Goal: Task Accomplishment & Management: Manage account settings

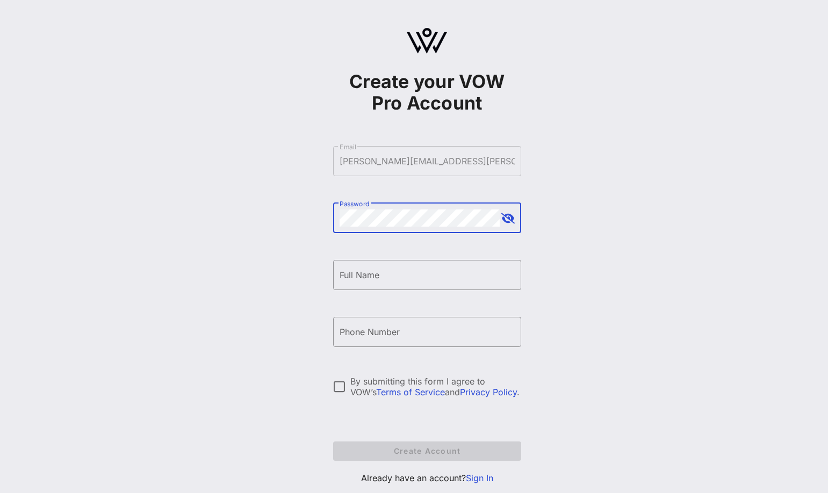
scroll to position [28, 0]
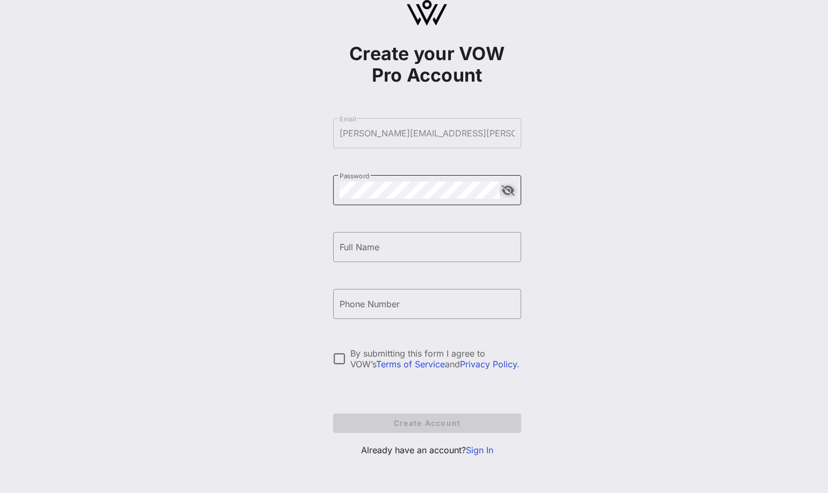
click at [511, 190] on button "append icon" at bounding box center [507, 190] width 13 height 11
click at [511, 190] on button "append icon" at bounding box center [508, 190] width 12 height 11
click at [506, 188] on button "append icon" at bounding box center [507, 190] width 13 height 11
click at [509, 189] on button "append icon" at bounding box center [508, 190] width 12 height 11
click at [405, 248] on input "Full Name" at bounding box center [426, 246] width 175 height 17
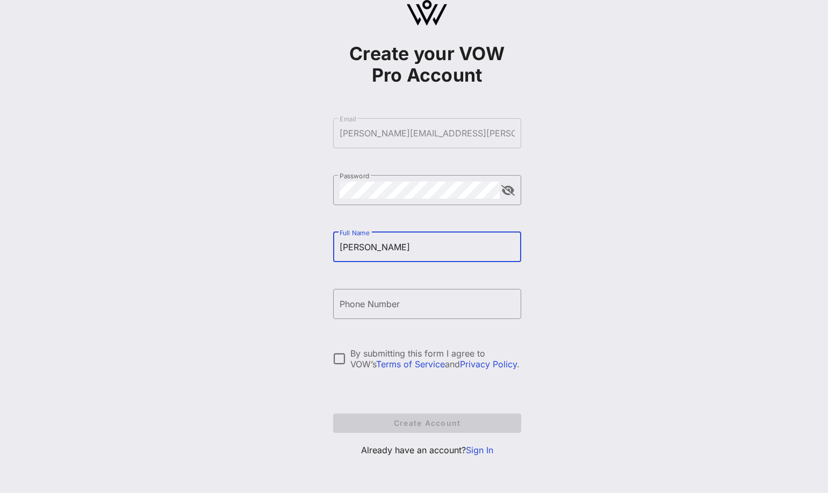
type input "[PERSON_NAME]"
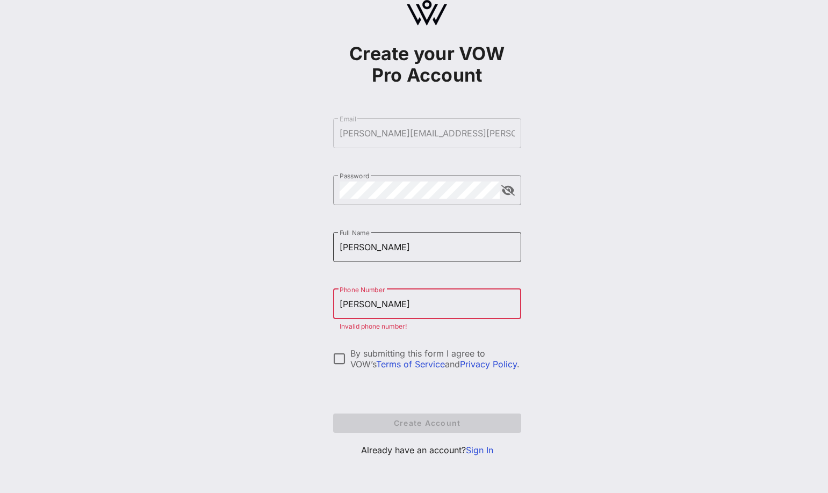
type input "[PERSON_NAME]"
click at [433, 247] on input "[PERSON_NAME]" at bounding box center [426, 246] width 175 height 17
type input "[PERSON_NAME]"
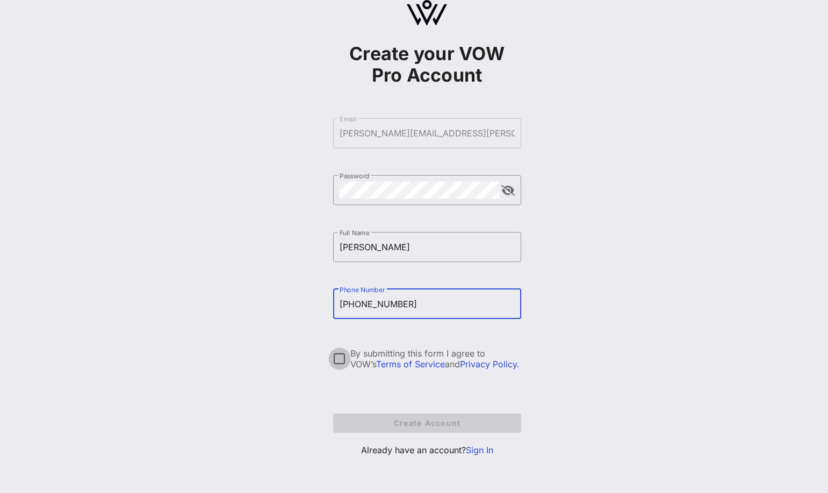
type input "[PHONE_NUMBER]"
click at [339, 357] on div at bounding box center [339, 359] width 18 height 18
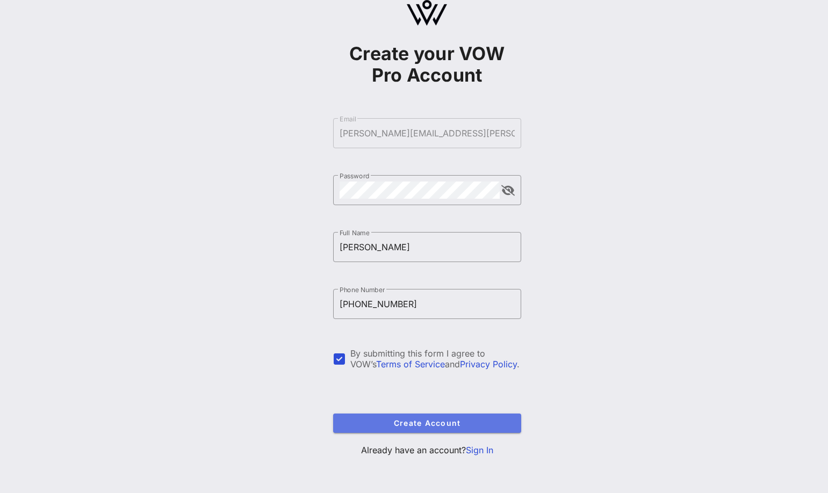
click at [402, 431] on button "Create Account" at bounding box center [427, 423] width 188 height 19
click at [481, 450] on link "Sign In" at bounding box center [479, 450] width 27 height 11
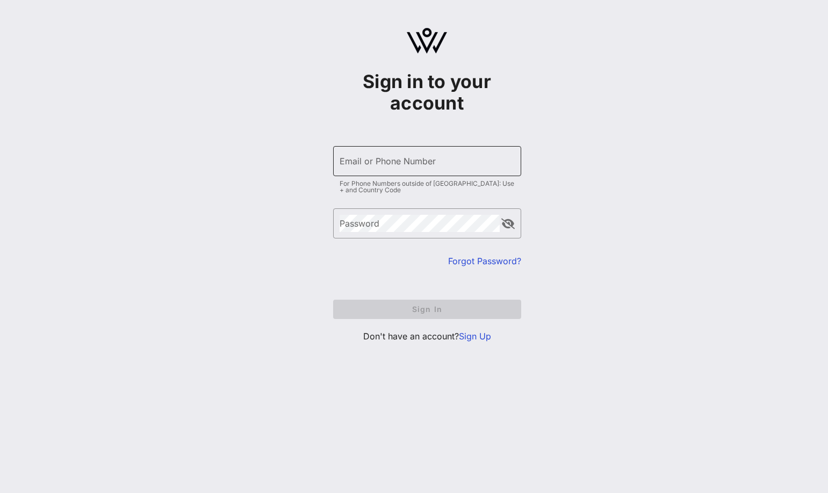
click at [364, 155] on div "Email or Phone Number" at bounding box center [426, 161] width 175 height 30
type input "[PERSON_NAME]"
click at [481, 268] on form "​ Email or Phone Number [PERSON_NAME] For Phone Numbers outside of [GEOGRAPHIC_…" at bounding box center [427, 232] width 188 height 194
click at [484, 258] on link "Forgot Password?" at bounding box center [484, 261] width 73 height 11
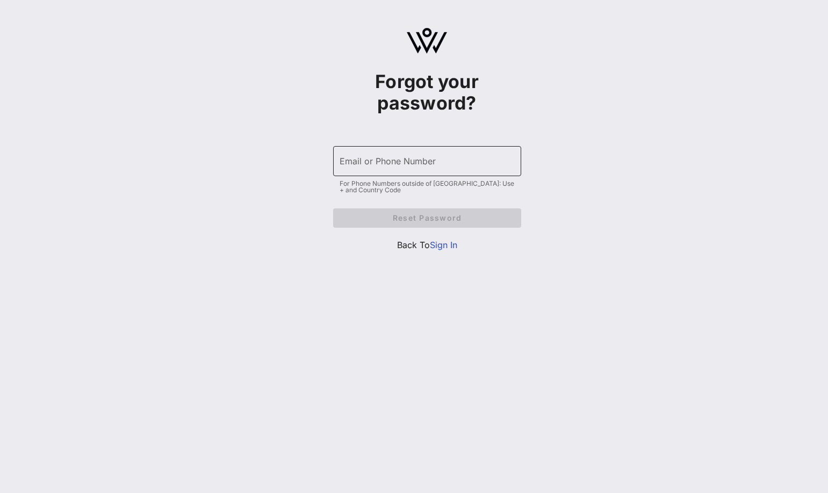
click at [386, 165] on input "Email or Phone Number" at bounding box center [426, 161] width 175 height 17
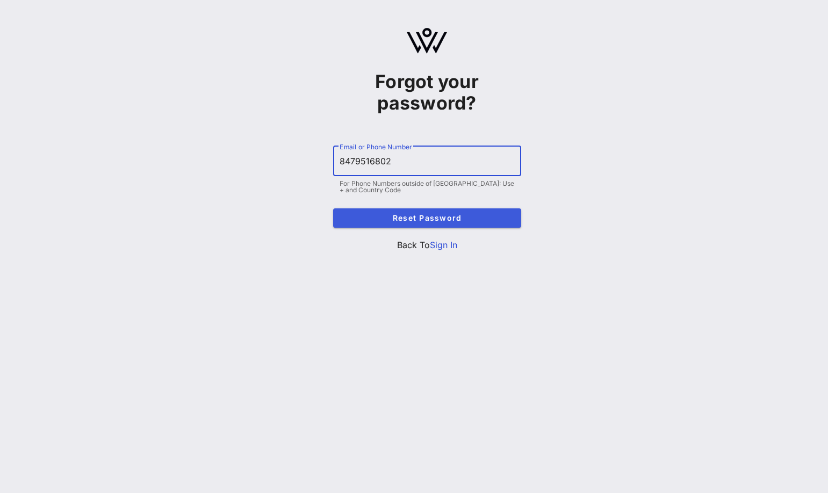
type input "8479516802"
click at [395, 212] on button "Reset Password" at bounding box center [427, 217] width 188 height 19
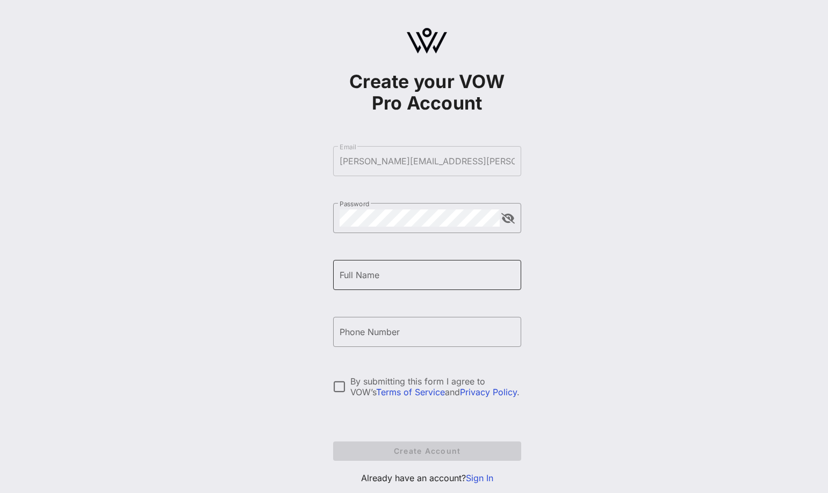
click at [446, 283] on input "Full Name" at bounding box center [426, 274] width 175 height 17
type input "B"
click at [483, 477] on link "Sign In" at bounding box center [479, 478] width 27 height 11
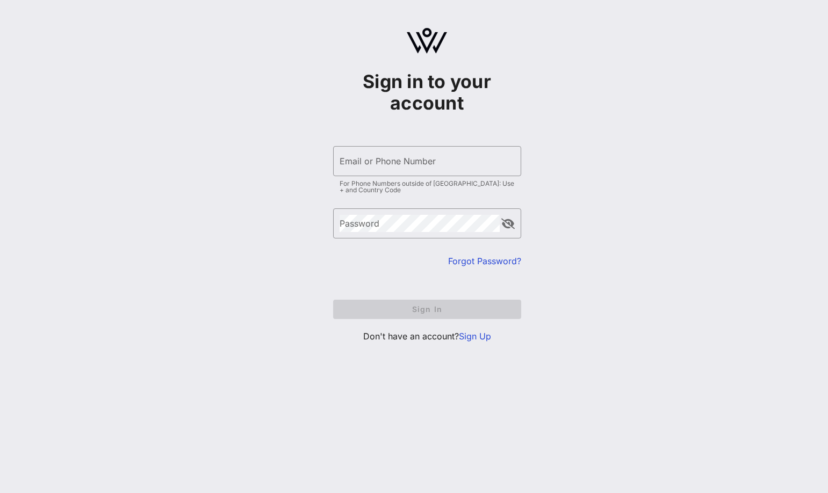
click at [358, 145] on form "​ Email or Phone Number For Phone Numbers outside of US: Use + and Country Code…" at bounding box center [427, 232] width 188 height 194
click at [356, 162] on div "Email or Phone Number" at bounding box center [426, 161] width 175 height 30
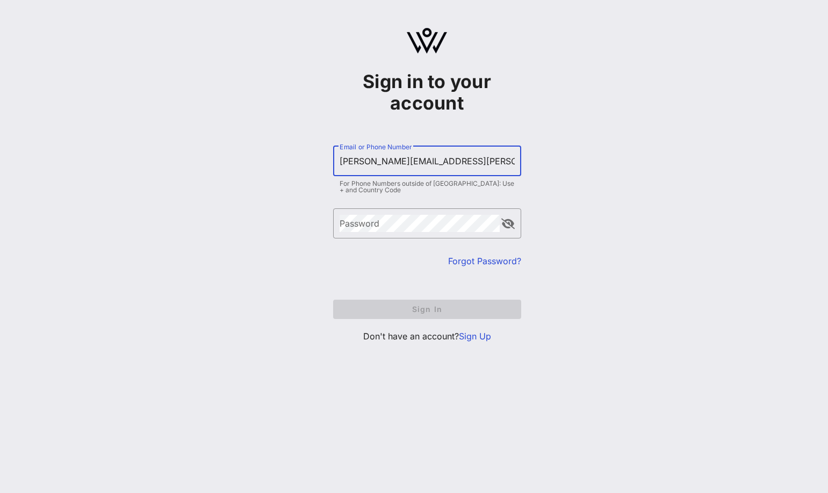
type input "[PERSON_NAME][EMAIL_ADDRESS][PERSON_NAME][DOMAIN_NAME]"
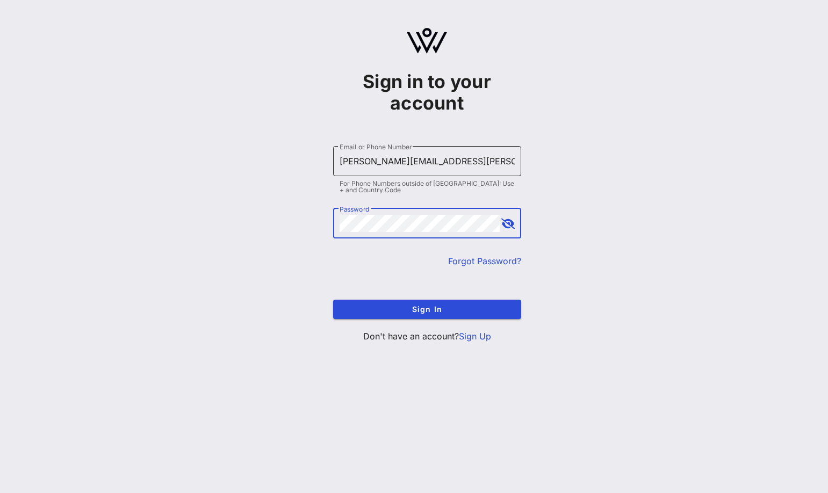
click at [333, 300] on button "Sign In" at bounding box center [427, 309] width 188 height 19
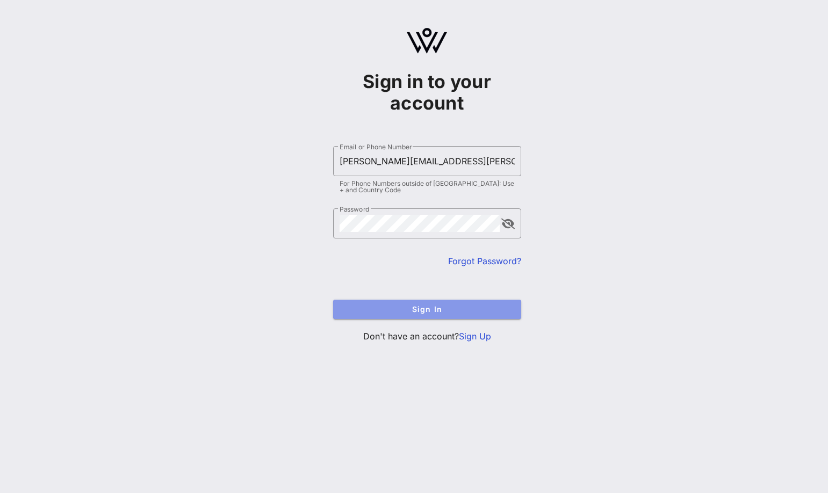
click at [442, 305] on span "Sign In" at bounding box center [427, 309] width 171 height 9
click at [500, 225] on div at bounding box center [506, 224] width 15 height 13
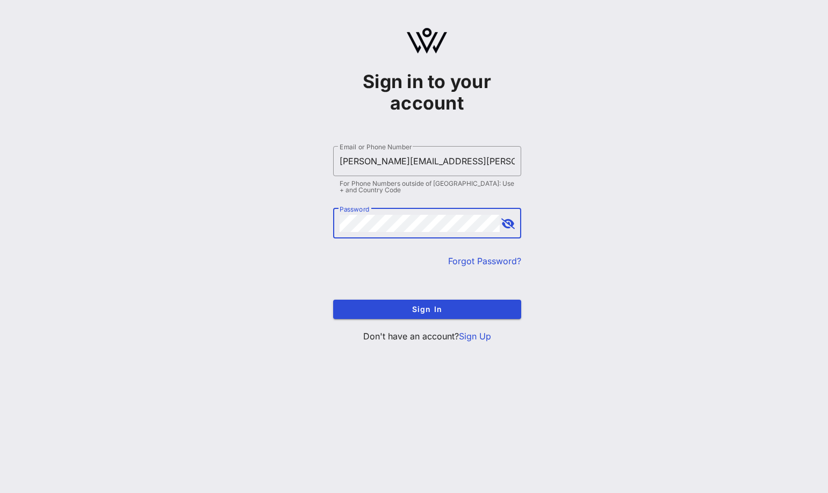
click at [506, 222] on button "append icon" at bounding box center [507, 224] width 13 height 11
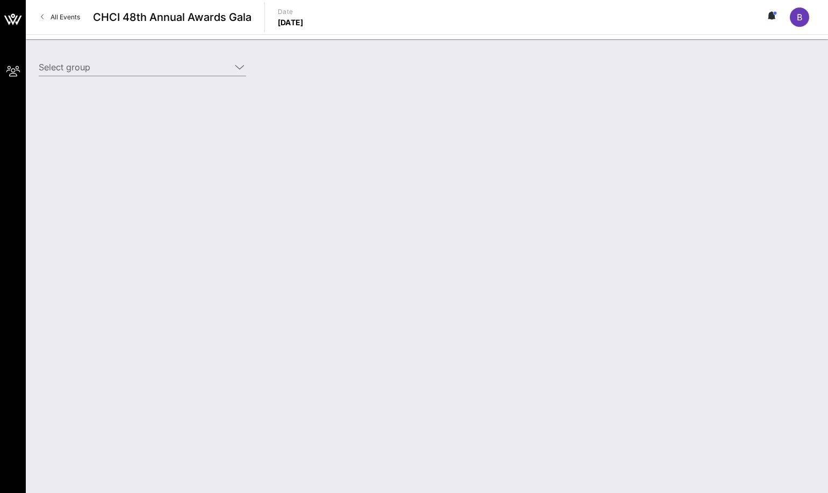
type input "J.P. Morgan Chase (J.P. Morgan Chase) [Bridget Hogan, bridget.hogan@jpmchase.co…"
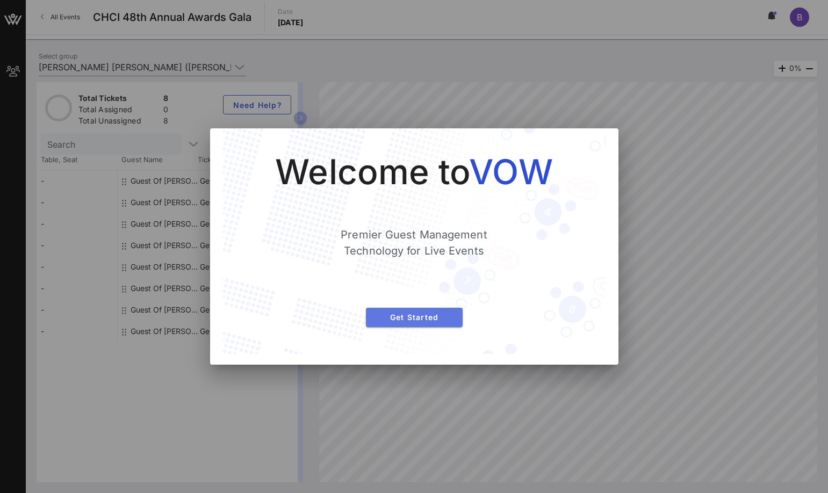
click at [419, 317] on span "Get Started" at bounding box center [413, 317] width 79 height 9
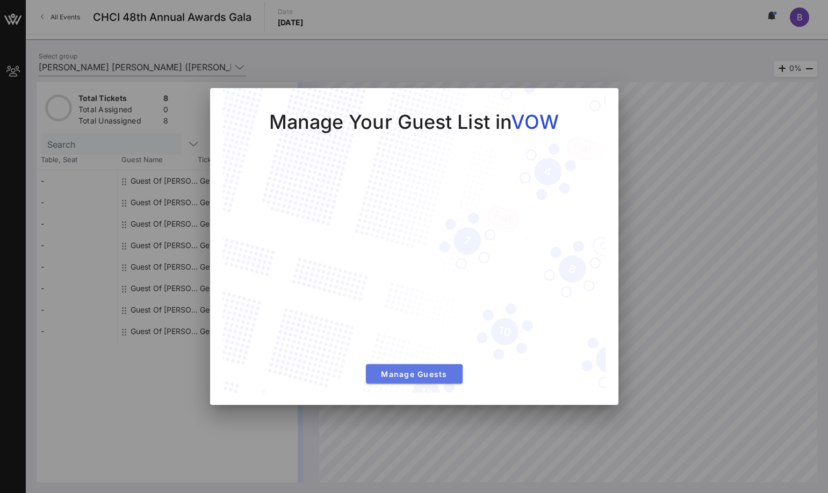
click at [409, 378] on span "Manage Guests" at bounding box center [413, 373] width 79 height 9
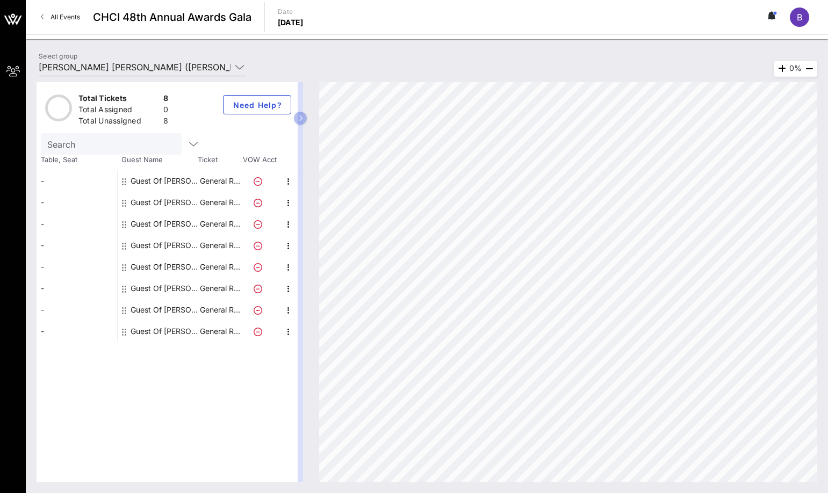
click at [81, 181] on div "-" at bounding box center [77, 180] width 81 height 21
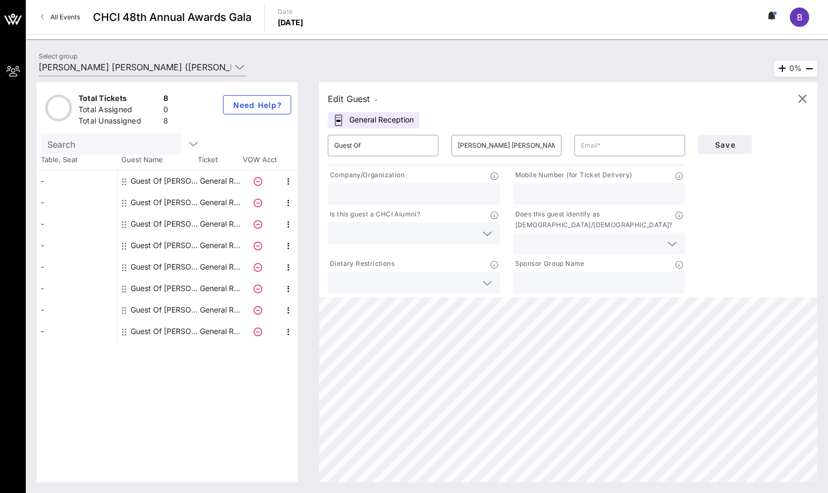
click at [411, 199] on input "text" at bounding box center [414, 194] width 160 height 14
click at [611, 148] on input "text" at bounding box center [630, 145] width 98 height 17
click at [390, 146] on input "Guest Of" at bounding box center [383, 145] width 98 height 17
click at [381, 189] on input "text" at bounding box center [414, 194] width 160 height 14
click at [381, 141] on input "Guest Of" at bounding box center [383, 145] width 98 height 17
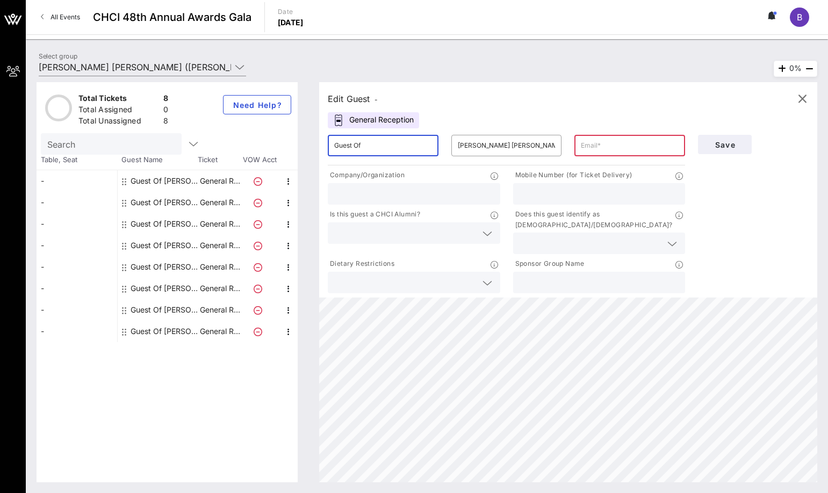
drag, startPoint x: 381, startPoint y: 141, endPoint x: 270, endPoint y: 141, distance: 111.2
click at [270, 141] on div "Total Tickets 8 Total Assigned 0 Total Unassigned 8 Need Help? Search Table, Se…" at bounding box center [427, 282] width 780 height 400
click at [358, 147] on input "Guest Of" at bounding box center [383, 145] width 98 height 17
drag, startPoint x: 382, startPoint y: 147, endPoint x: 324, endPoint y: 150, distance: 57.5
click at [324, 150] on div "​ Guest Of" at bounding box center [383, 145] width 124 height 34
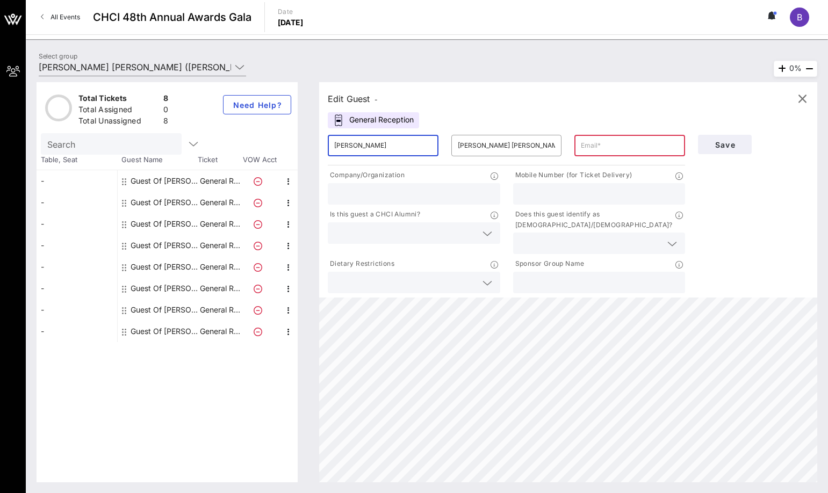
type input "[PERSON_NAME]"
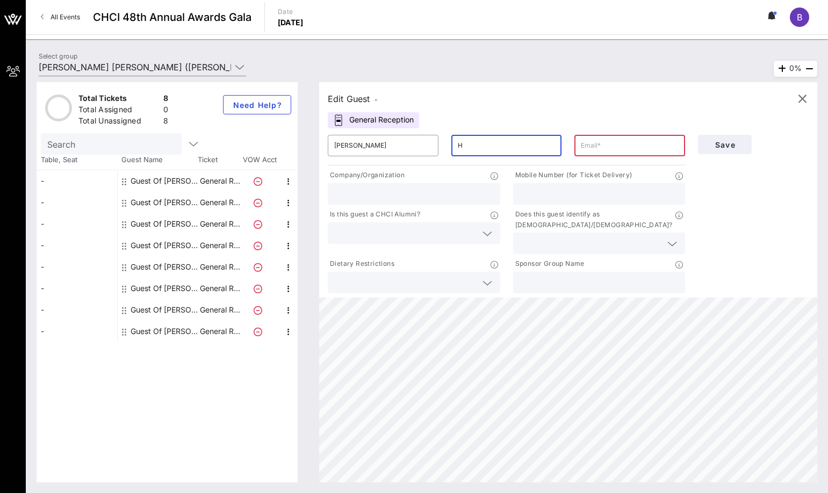
type input "H"
click at [504, 151] on input "H" at bounding box center [507, 145] width 98 height 17
drag, startPoint x: 439, startPoint y: 144, endPoint x: 412, endPoint y: 142, distance: 26.9
click at [412, 142] on div "​ Bridget ​ H ​" at bounding box center [506, 145] width 370 height 34
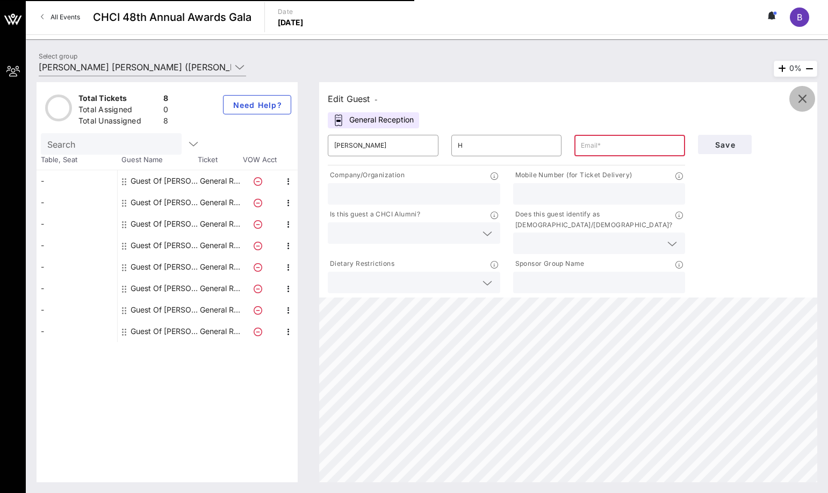
click at [809, 95] on span "button" at bounding box center [802, 98] width 26 height 13
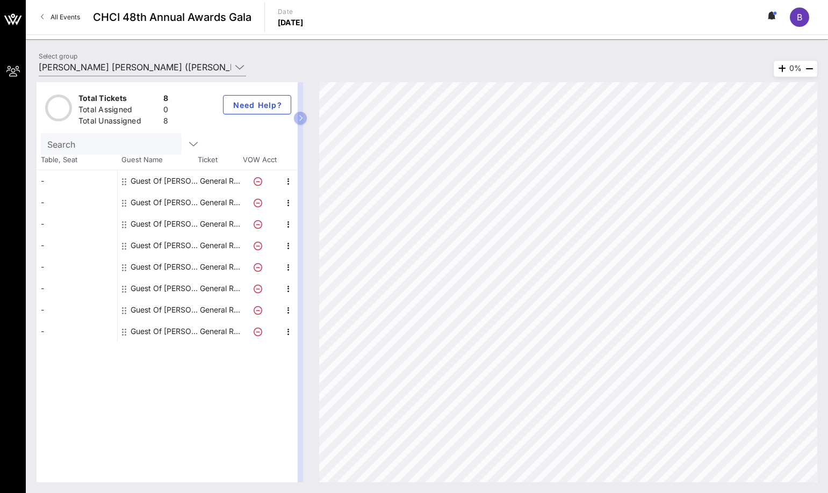
click at [149, 179] on div "Guest Of J.P. Morgan Chase" at bounding box center [165, 180] width 68 height 21
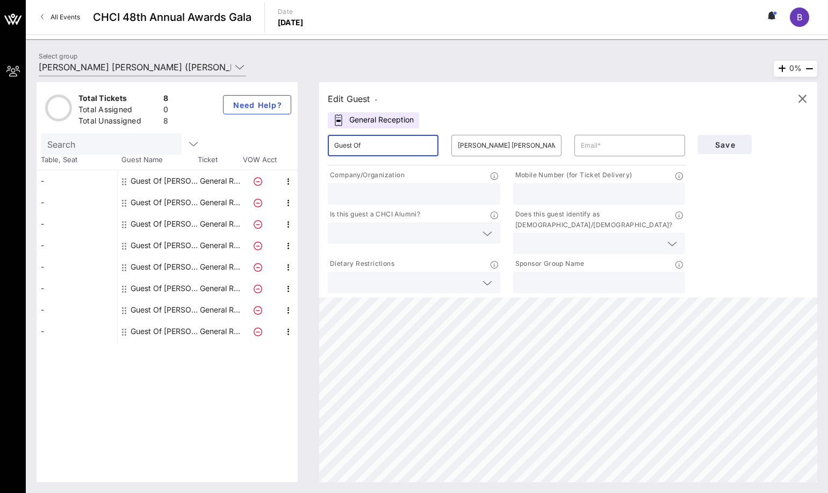
drag, startPoint x: 398, startPoint y: 151, endPoint x: 237, endPoint y: 125, distance: 163.3
click at [237, 125] on div "Total Tickets 8 Total Assigned 0 Total Unassigned 8 Need Help? Search Table, Se…" at bounding box center [427, 282] width 780 height 400
type input "[PERSON_NAME]"
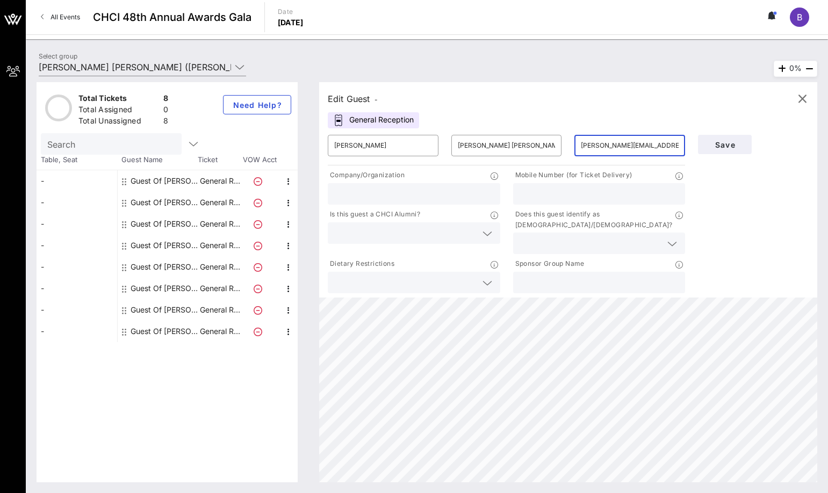
type input "[PERSON_NAME][EMAIL_ADDRESS][PERSON_NAME][DOMAIN_NAME]"
click at [489, 107] on div "Edit Guest - General Reception ​ Bridget Hogan ​ J.P. Morgan Chase ​ bridget.ho…" at bounding box center [568, 189] width 498 height 215
click at [392, 189] on input "text" at bounding box center [414, 194] width 160 height 14
click at [512, 150] on input "J.P. Morgan Chase" at bounding box center [507, 145] width 98 height 17
drag, startPoint x: 518, startPoint y: 148, endPoint x: 439, endPoint y: 142, distance: 78.6
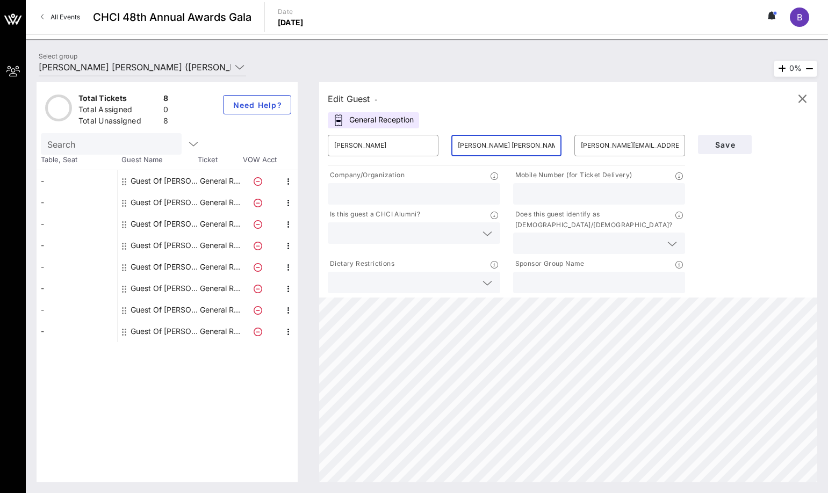
click at [439, 142] on div "​ Bridget Hogan ​ J.P. Morgan Chase ​ bridget.hogan@jpmchase.com" at bounding box center [506, 145] width 370 height 34
click at [410, 175] on div "Company/Organization" at bounding box center [414, 176] width 172 height 13
click at [497, 178] on icon at bounding box center [494, 176] width 8 height 8
click at [513, 143] on input "J.P. Morgan Chase" at bounding box center [507, 145] width 98 height 17
drag, startPoint x: 519, startPoint y: 144, endPoint x: 418, endPoint y: 132, distance: 101.7
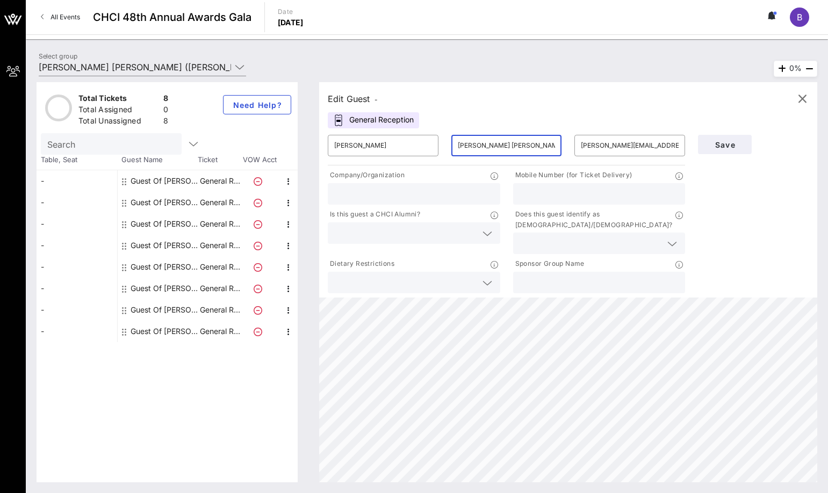
click at [418, 132] on div "​ Bridget Hogan ​ J.P. Morgan Chase ​ bridget.hogan@jpmchase.com" at bounding box center [506, 145] width 370 height 34
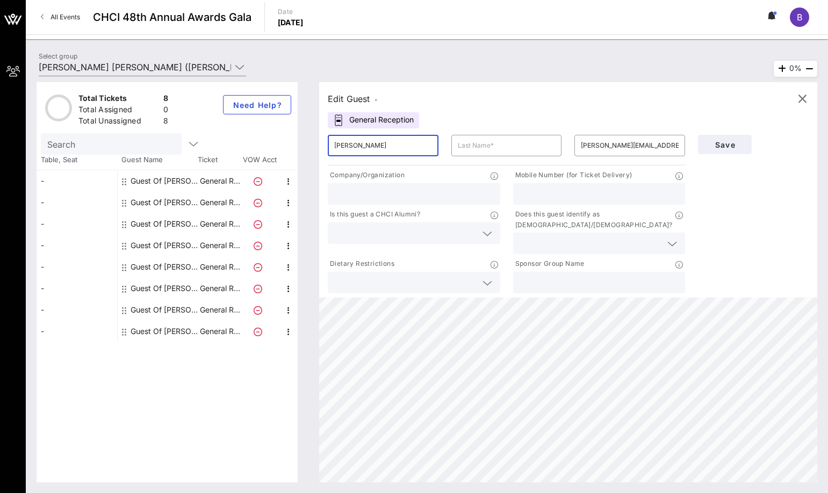
drag, startPoint x: 404, startPoint y: 151, endPoint x: 357, endPoint y: 148, distance: 47.3
click at [357, 148] on input "[PERSON_NAME]" at bounding box center [383, 145] width 98 height 17
type input "[PERSON_NAME]"
click at [455, 198] on input "text" at bounding box center [414, 194] width 160 height 14
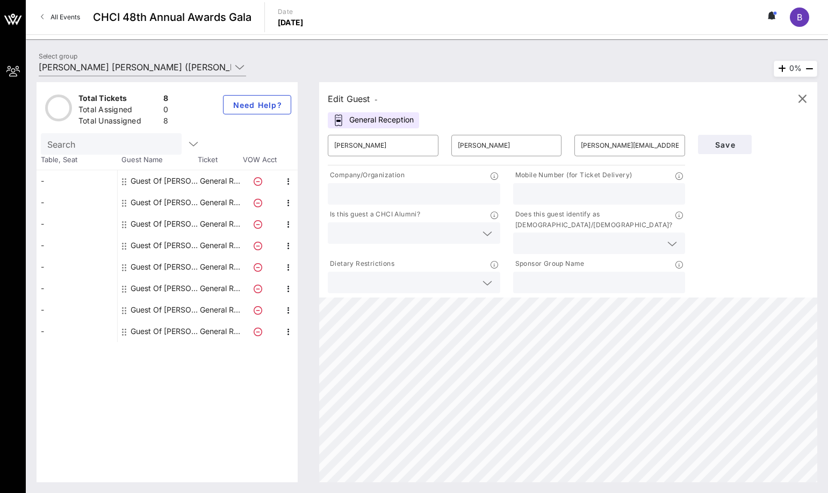
paste input "J.P. Morgan Chase"
type input "J.P. Morgan Chase"
click at [573, 196] on input "text" at bounding box center [599, 194] width 160 height 14
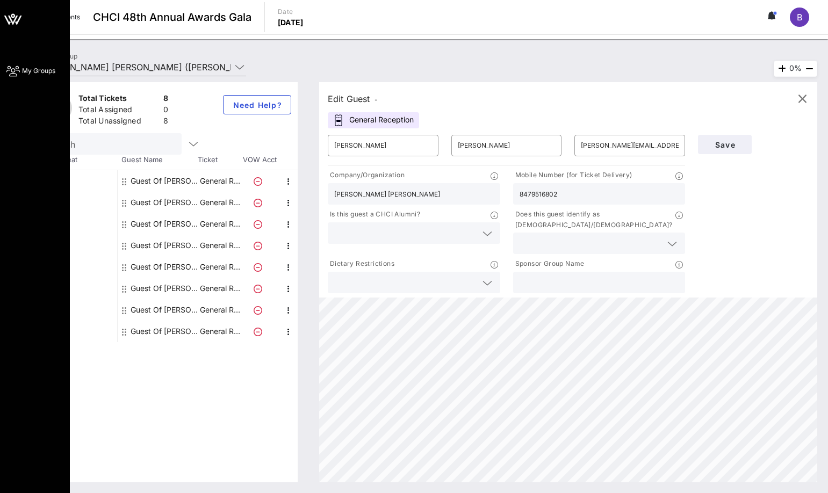
type input "8479516802"
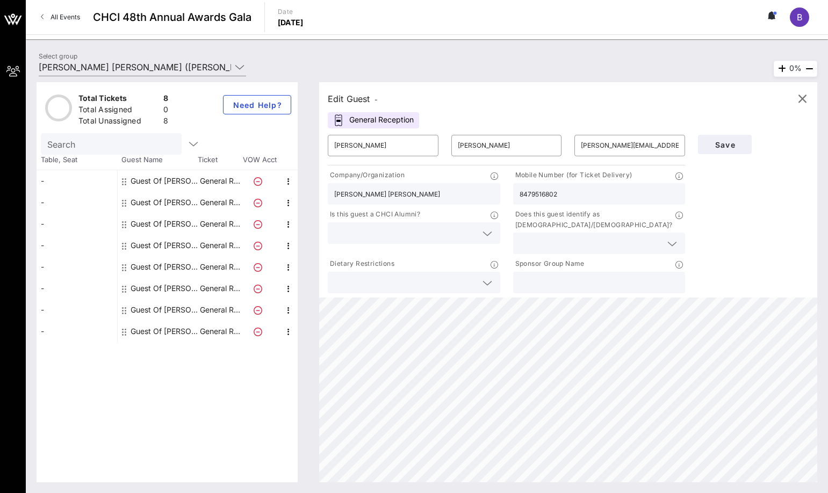
click at [398, 231] on input "text" at bounding box center [405, 233] width 142 height 14
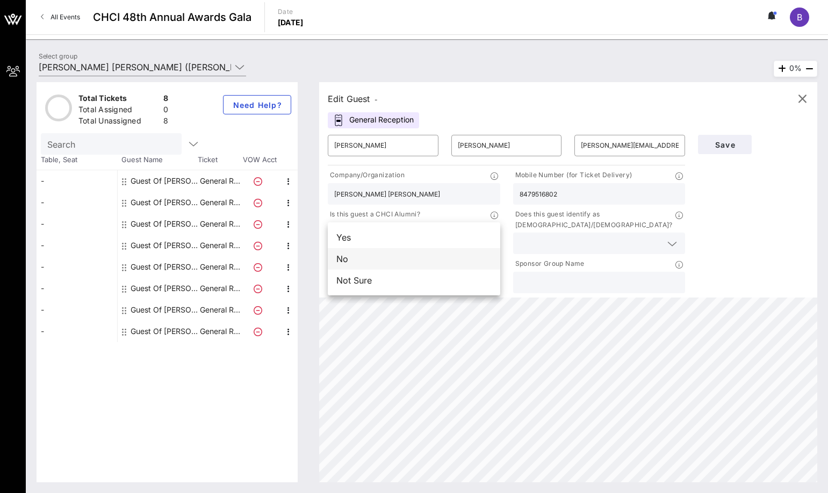
click at [395, 256] on div "No" at bounding box center [414, 258] width 172 height 21
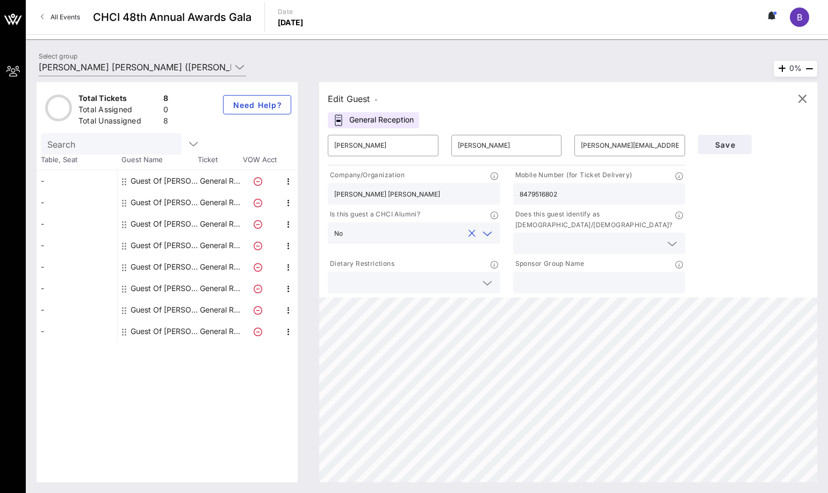
click at [539, 236] on input "text" at bounding box center [590, 243] width 142 height 14
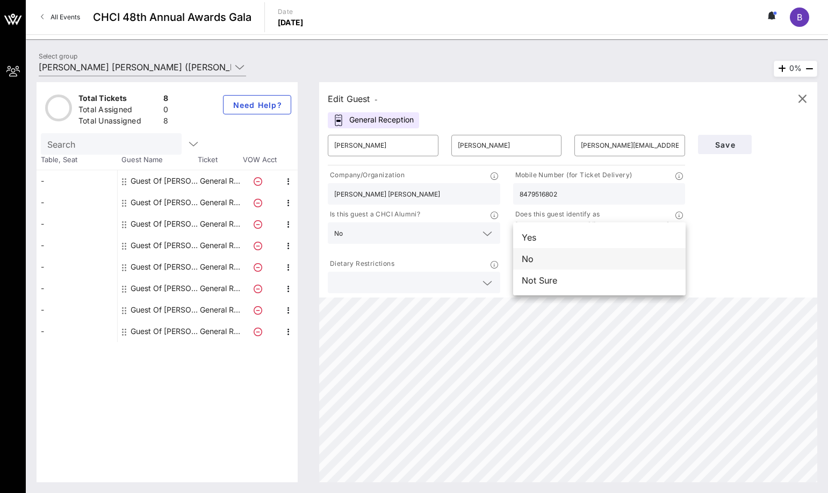
click at [544, 267] on div "No" at bounding box center [599, 258] width 172 height 21
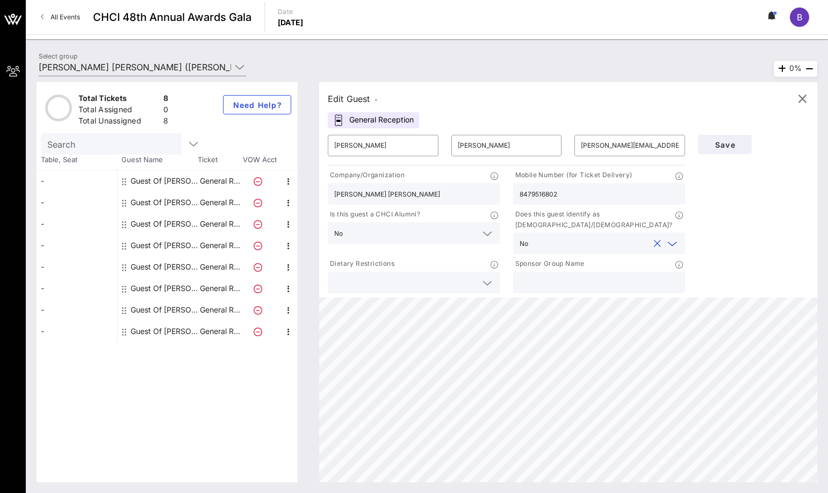
click at [487, 277] on icon at bounding box center [487, 283] width 10 height 13
click at [544, 276] on input "text" at bounding box center [599, 283] width 160 height 14
type input "H"
type input "JPMorganChase"
click at [723, 147] on span "Save" at bounding box center [724, 144] width 37 height 9
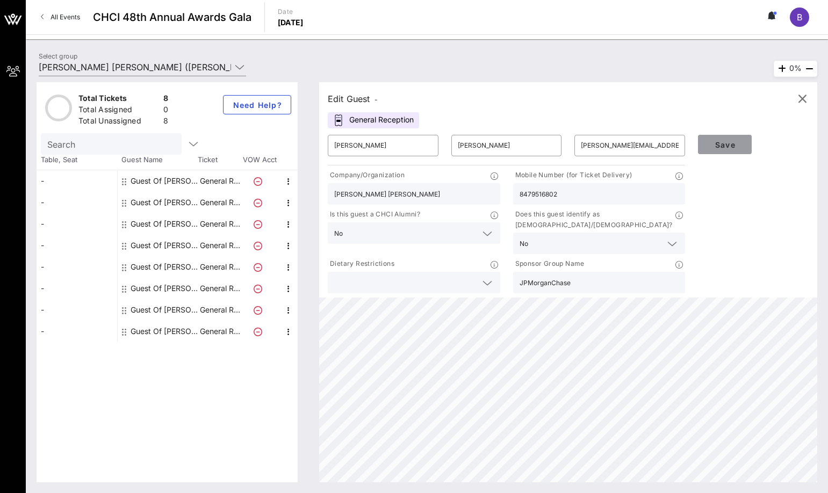
click at [723, 149] on span "Save" at bounding box center [724, 144] width 37 height 9
click at [805, 100] on icon "button" at bounding box center [801, 98] width 13 height 13
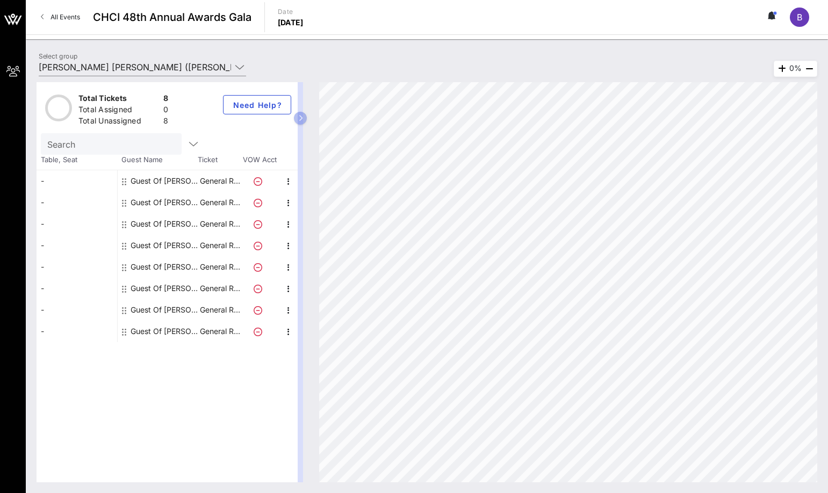
click at [191, 185] on div "Guest Of J.P. Morgan Chase" at bounding box center [165, 180] width 68 height 21
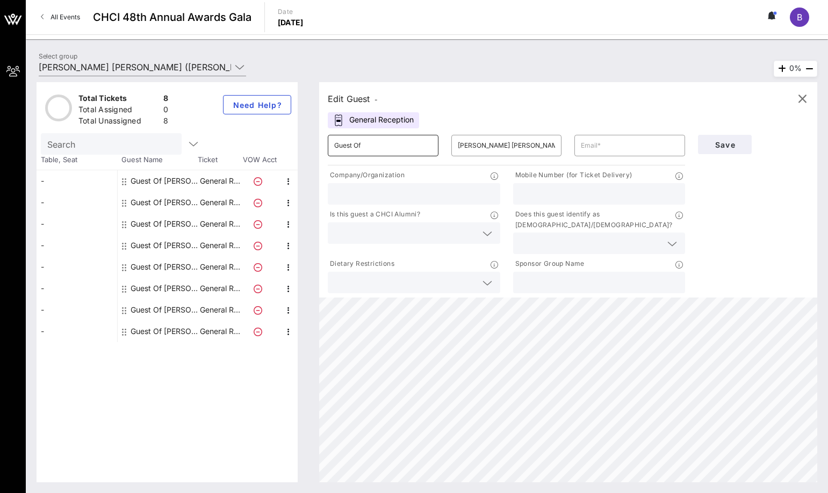
click at [368, 147] on input "Guest Of" at bounding box center [383, 145] width 98 height 17
drag, startPoint x: 350, startPoint y: 150, endPoint x: 381, endPoint y: 143, distance: 31.8
click at [350, 150] on input "Guest Of" at bounding box center [383, 145] width 98 height 17
click at [382, 143] on input "Guest Of" at bounding box center [383, 145] width 98 height 17
drag, startPoint x: 382, startPoint y: 143, endPoint x: 235, endPoint y: 128, distance: 148.0
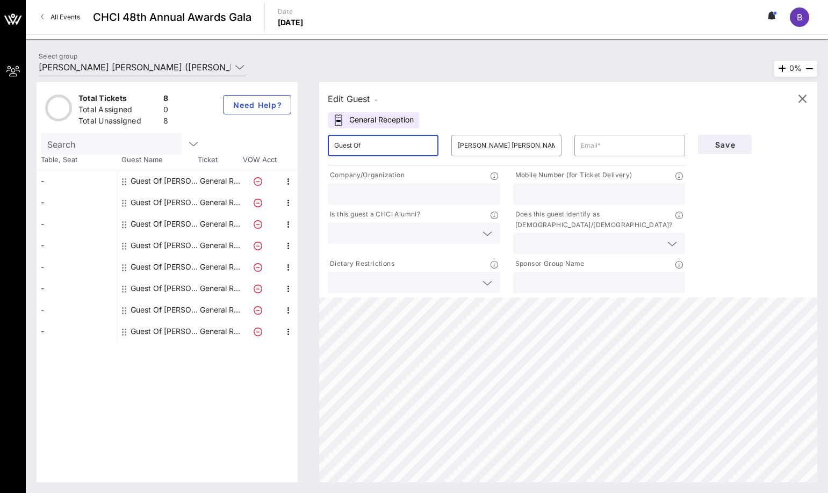
click at [235, 128] on div "Total Tickets 8 Total Assigned 0 Total Unassigned 8 Need Help? Search Table, Se…" at bounding box center [427, 282] width 780 height 400
click at [78, 177] on div "-" at bounding box center [77, 180] width 81 height 21
click at [50, 179] on div "-" at bounding box center [77, 180] width 81 height 21
click at [38, 183] on div "-" at bounding box center [77, 180] width 81 height 21
click at [148, 176] on div "Guest Of J.P. Morgan Chase" at bounding box center [165, 180] width 68 height 21
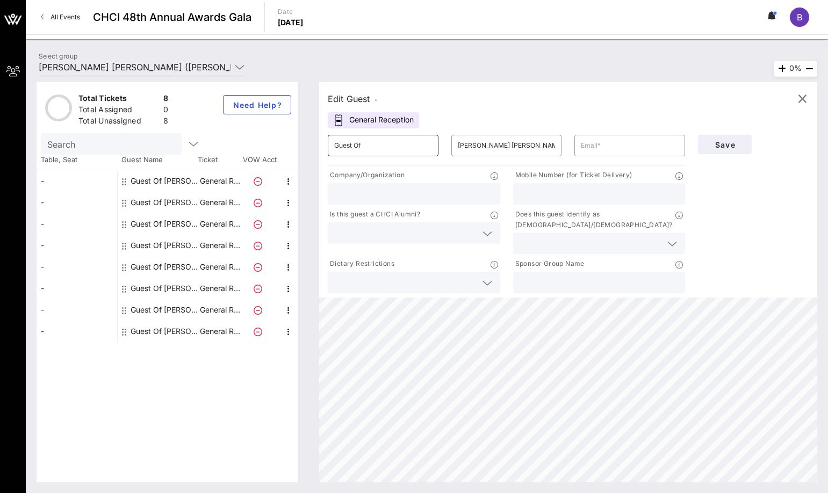
click at [394, 155] on div "Guest Of" at bounding box center [383, 145] width 98 height 21
type input "Liliana Ranon"
drag, startPoint x: 378, startPoint y: 145, endPoint x: 356, endPoint y: 143, distance: 22.1
click at [356, 143] on input "Liliana Ranon" at bounding box center [383, 145] width 98 height 17
type input "Liliana"
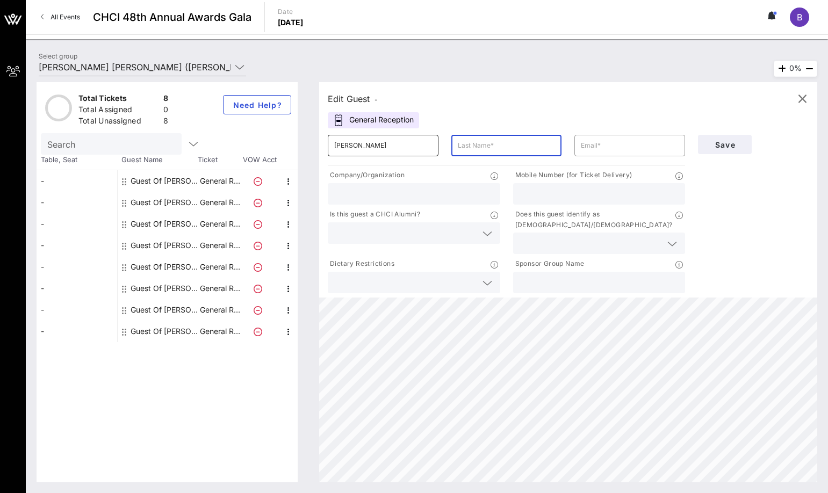
paste input "Ranon"
type input "Ranon"
click at [617, 146] on input "text" at bounding box center [630, 145] width 98 height 17
paste input "liliana.ranon@jpmchase.com"
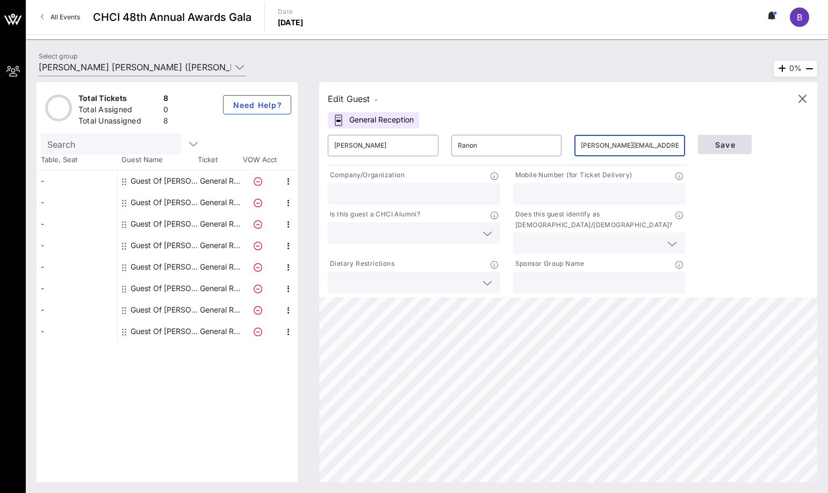
type input "liliana.ranon@jpmchase.com"
click at [727, 147] on span "Save" at bounding box center [724, 144] width 37 height 9
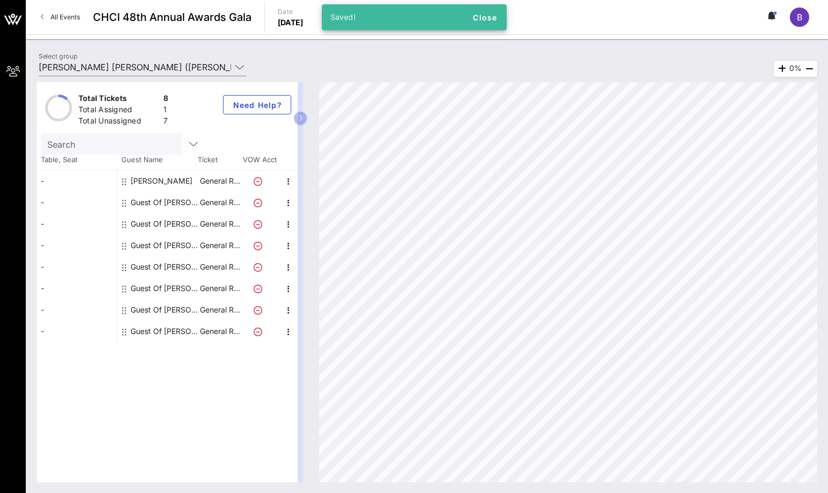
click at [149, 181] on div "Liliana Ranon" at bounding box center [162, 180] width 62 height 21
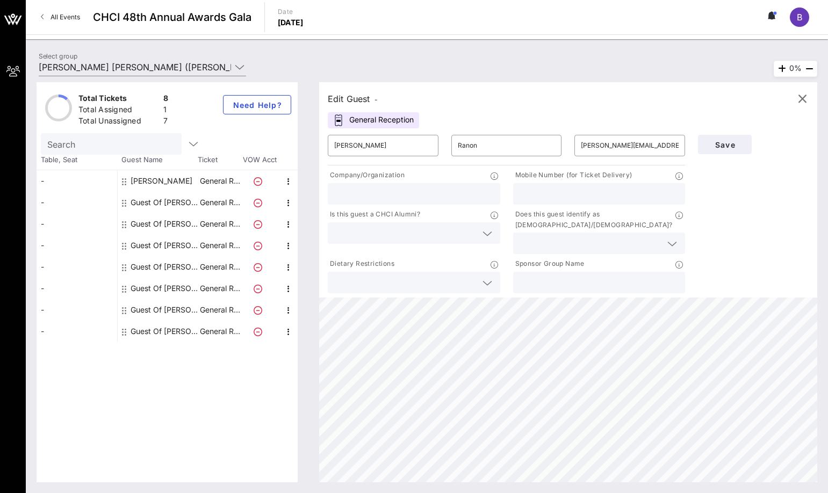
click at [369, 198] on input "text" at bounding box center [414, 194] width 160 height 14
type input "JPMorganChase"
click at [619, 202] on div at bounding box center [599, 193] width 160 height 21
paste input "202-744-9837"
type input "202-744-9837"
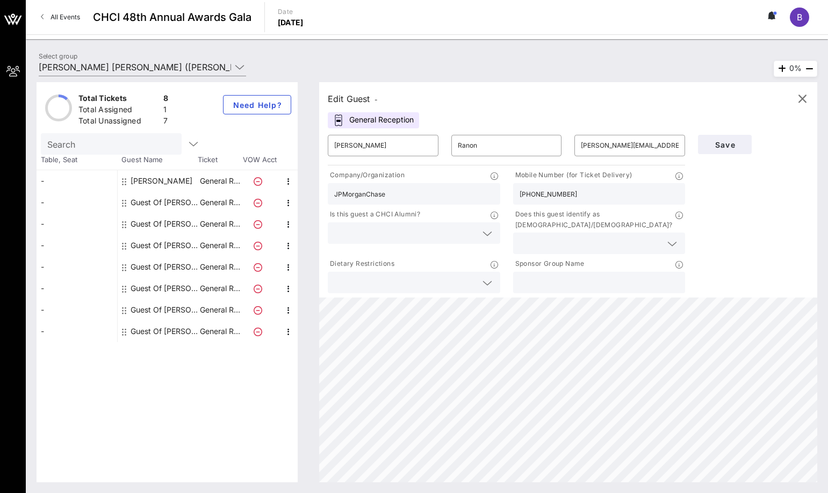
click at [460, 231] on input "text" at bounding box center [405, 233] width 142 height 14
click at [460, 273] on div "Not Sure" at bounding box center [414, 280] width 172 height 21
click at [592, 236] on input "text" at bounding box center [590, 243] width 142 height 14
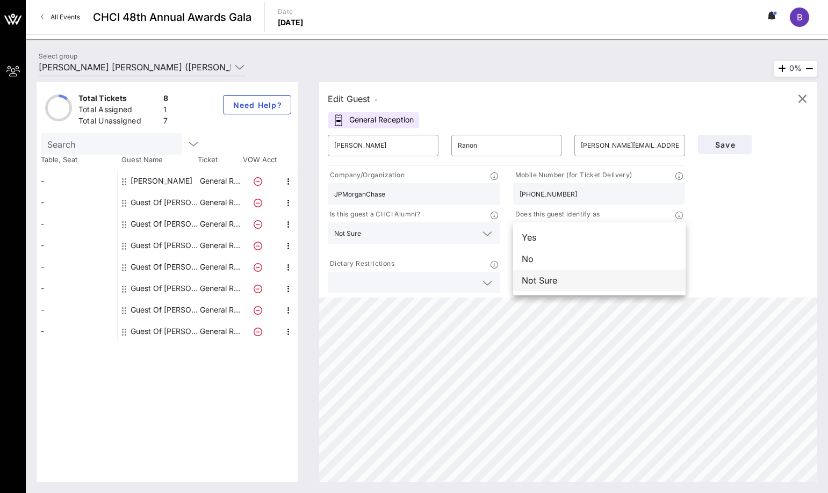
click at [584, 289] on div "Not Sure" at bounding box center [599, 280] width 172 height 21
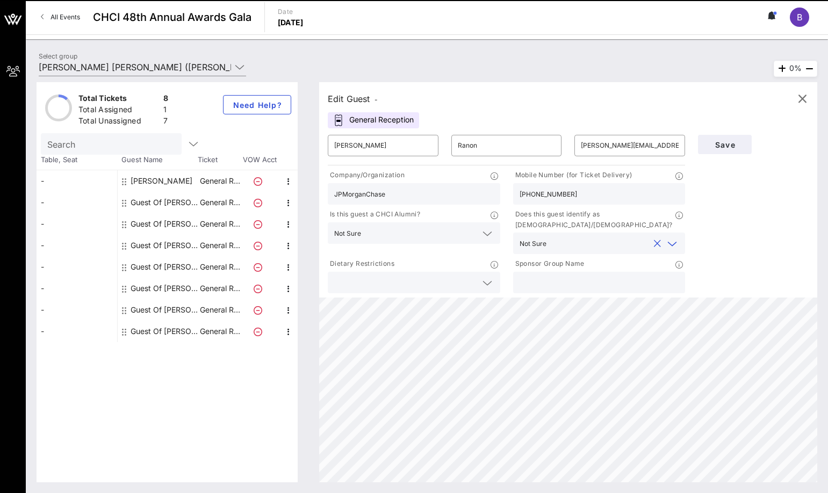
click at [614, 276] on input "text" at bounding box center [599, 283] width 160 height 14
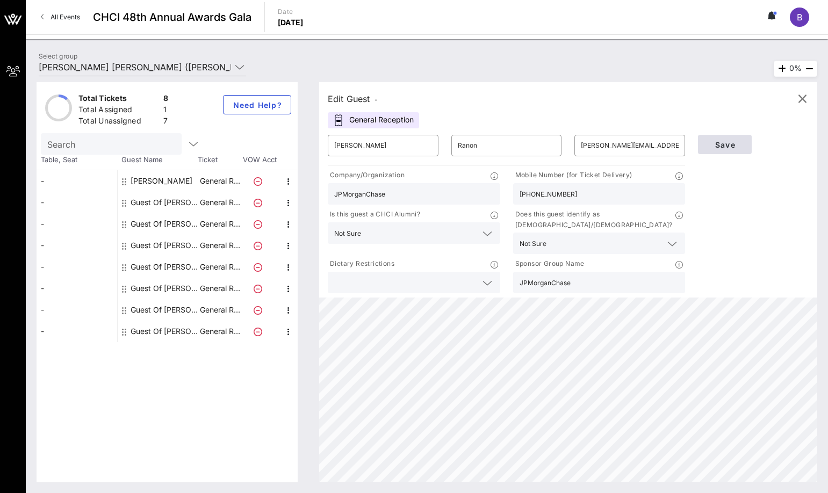
type input "JPMorganChase"
click at [731, 142] on span "Save" at bounding box center [724, 144] width 37 height 9
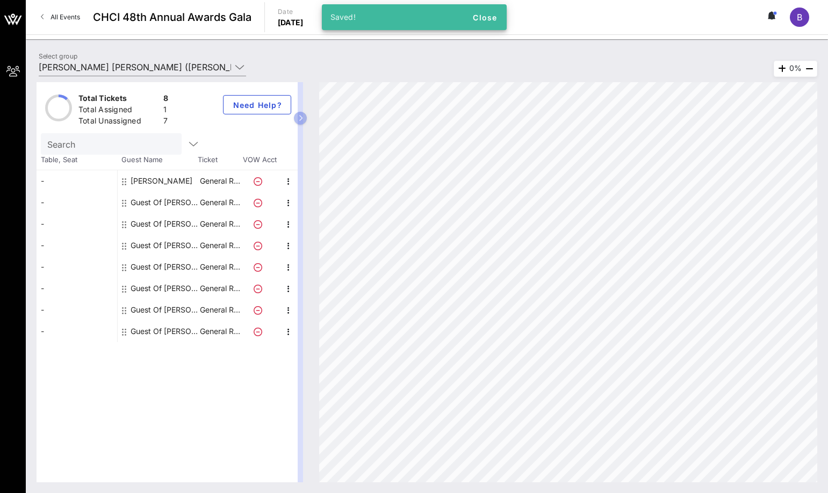
click at [148, 207] on div "Guest Of J.P. Morgan Chase" at bounding box center [165, 202] width 68 height 21
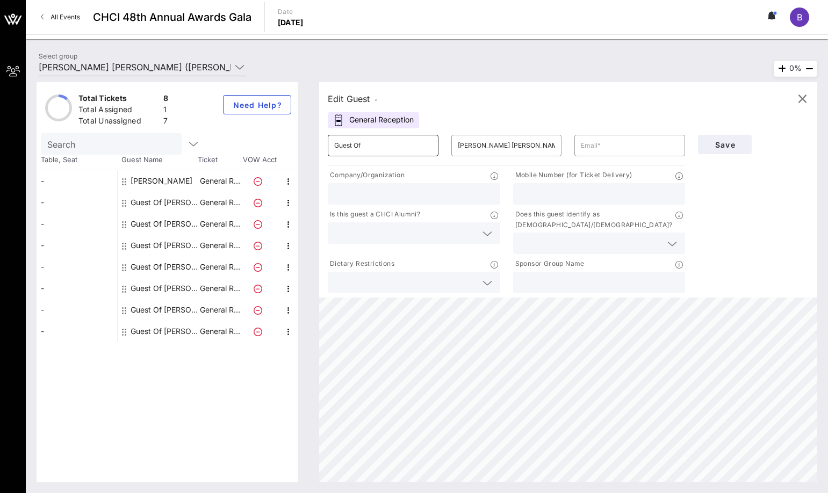
click at [375, 139] on input "Guest Of" at bounding box center [383, 145] width 98 height 17
drag, startPoint x: 380, startPoint y: 150, endPoint x: 280, endPoint y: 159, distance: 99.7
click at [287, 147] on div "Total Tickets 8 Total Assigned 1 Total Unassigned 7 Need Help? Search Table, Se…" at bounding box center [427, 282] width 780 height 400
type input "Miya"
type input "Patel"
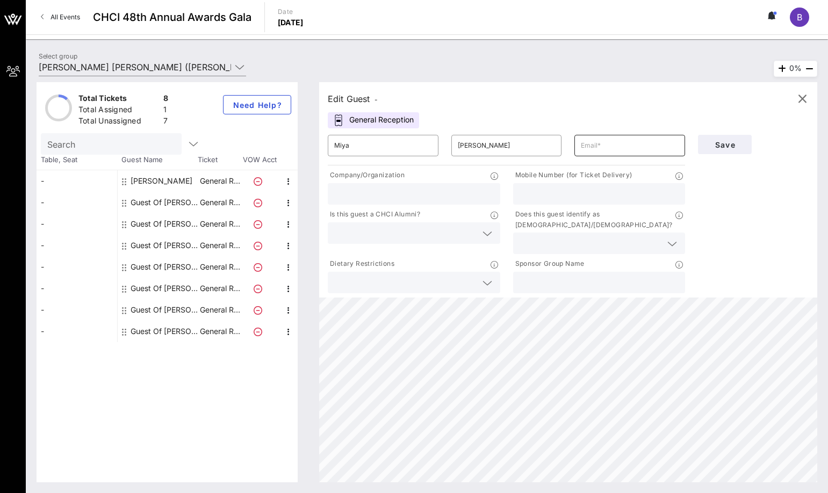
click at [606, 148] on input "text" at bounding box center [630, 145] width 98 height 17
paste input "miya.patel@fulcrum-dc.com"
type input "miya.patel@fulcrum-dc.com"
click at [380, 186] on div at bounding box center [414, 193] width 160 height 21
type input "Fulcrum Public Affairs"
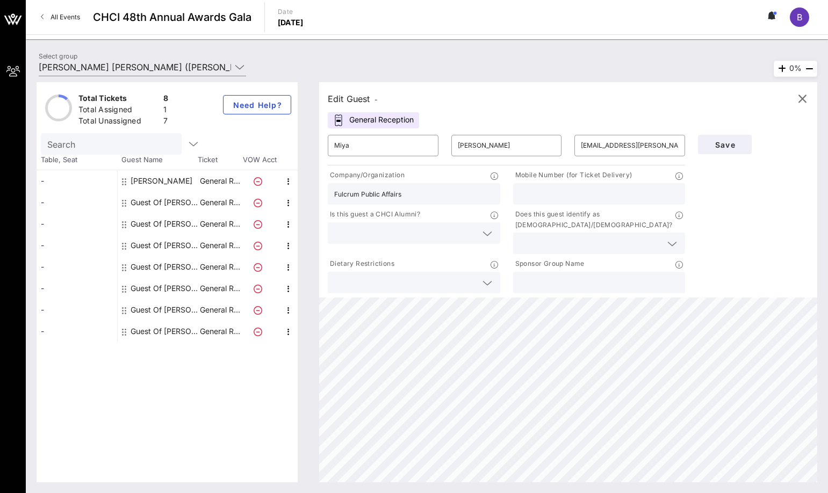
click at [644, 488] on div "Total Tickets 8 Total Assigned 1 Total Unassigned 7 Need Help? Search Table, Se…" at bounding box center [427, 282] width 802 height 422
